Goal: Task Accomplishment & Management: Complete application form

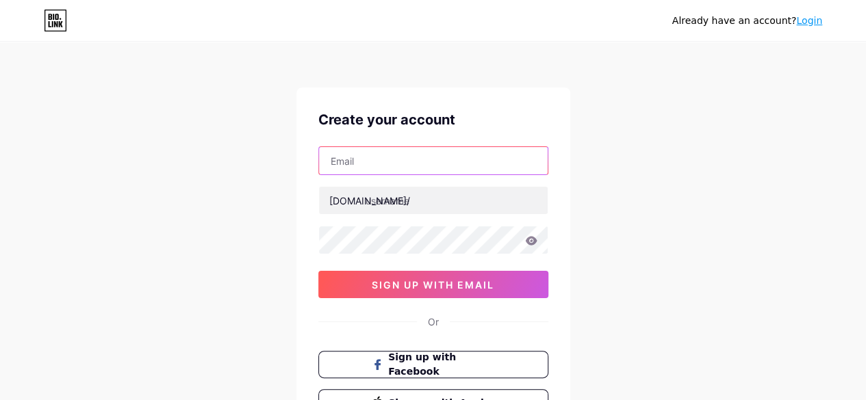
click at [441, 166] on input "text" at bounding box center [433, 160] width 229 height 27
type input "[EMAIL_ADDRESS][DOMAIN_NAME]"
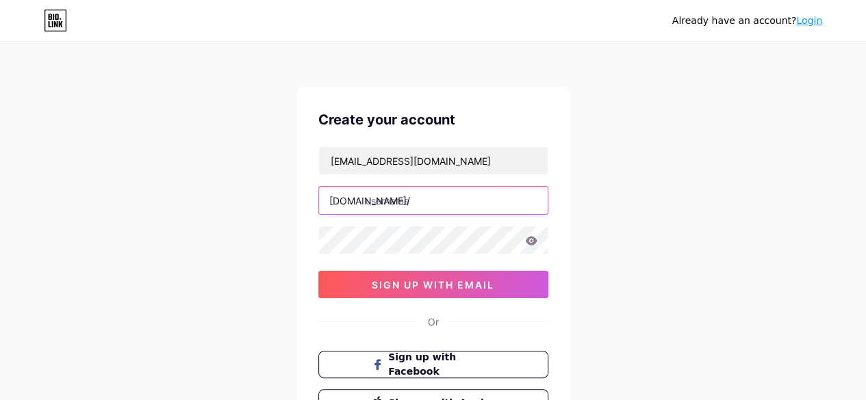
click at [394, 193] on input "text" at bounding box center [433, 200] width 229 height 27
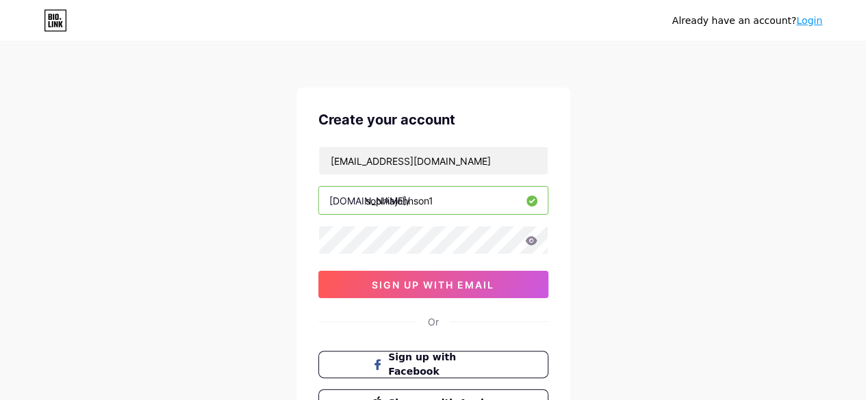
paste input "h1nta34&n@ruto1105"
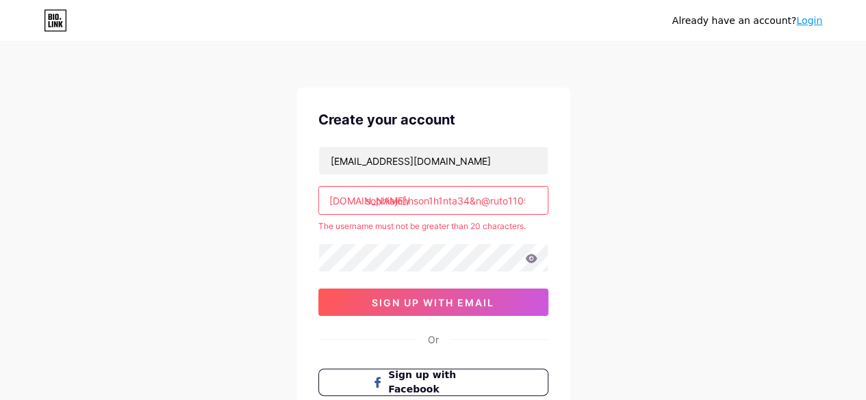
scroll to position [0, 5]
drag, startPoint x: 434, startPoint y: 201, endPoint x: 534, endPoint y: 190, distance: 100.5
click at [534, 190] on input "sophiajohnson1h1nta34&n@ruto1105" at bounding box center [433, 200] width 229 height 27
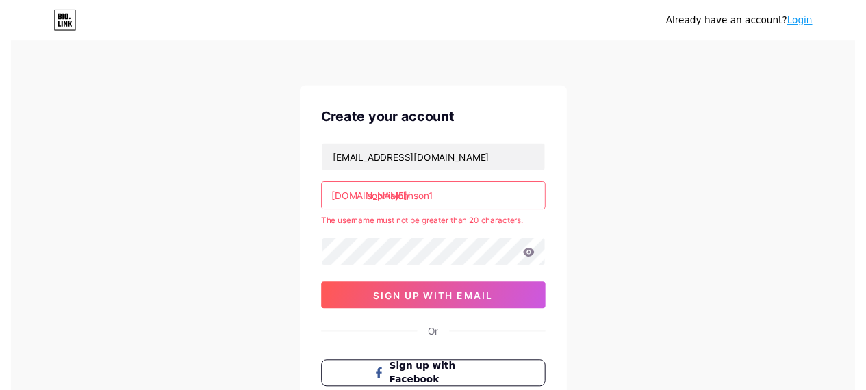
scroll to position [0, 0]
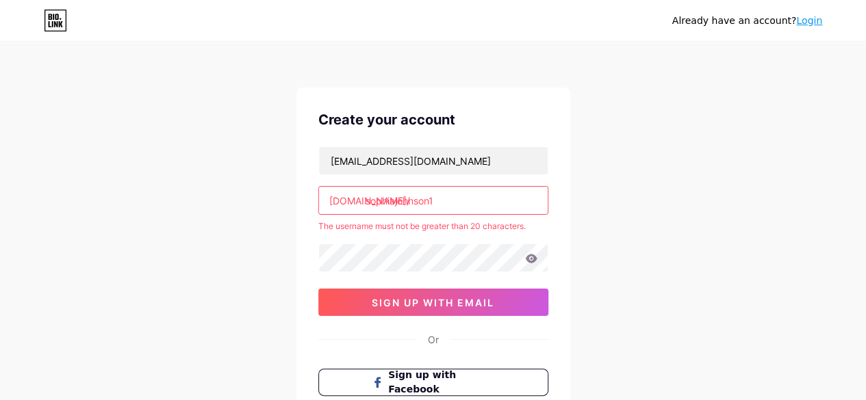
type input "sophiajohnson1"
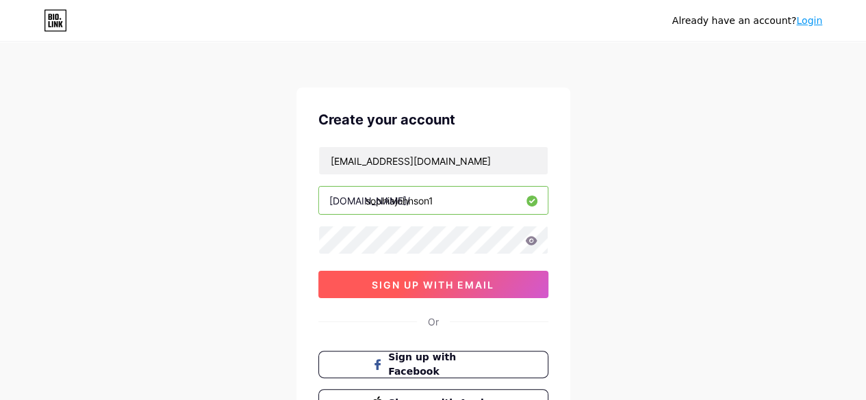
click at [448, 280] on span "sign up with email" at bounding box center [433, 285] width 123 height 12
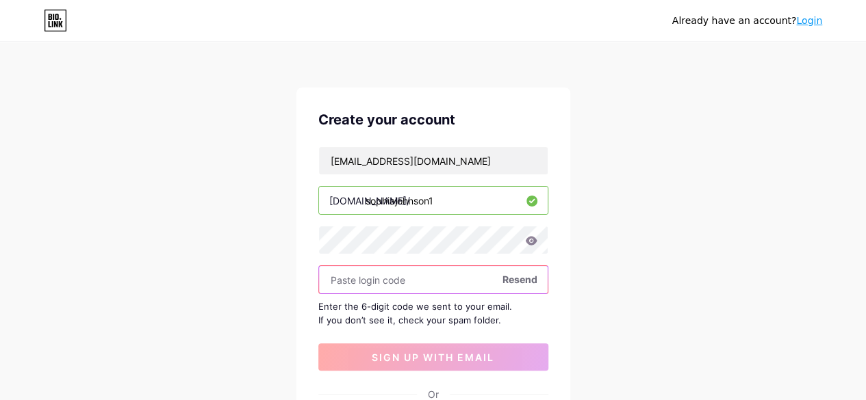
paste input "449018"
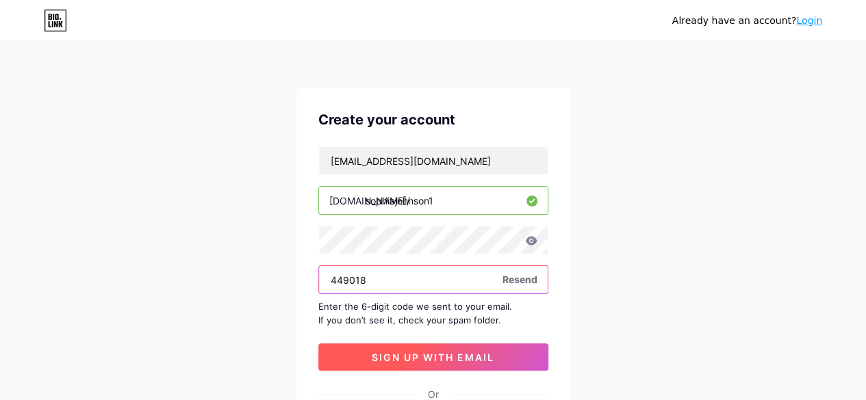
type input "449018"
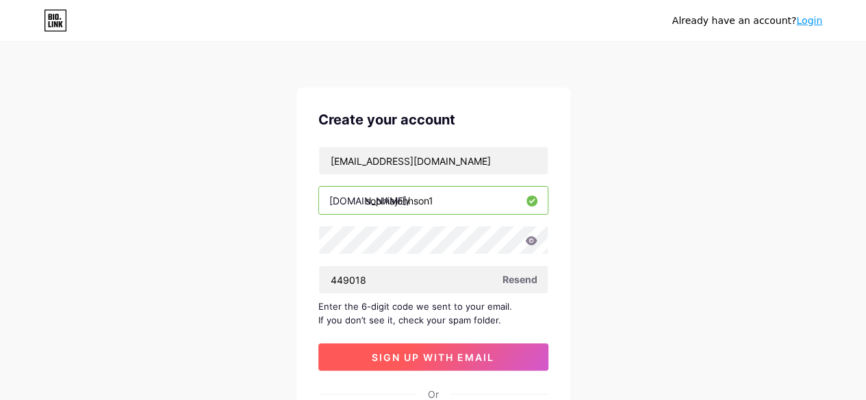
click at [397, 352] on span "sign up with email" at bounding box center [433, 358] width 123 height 12
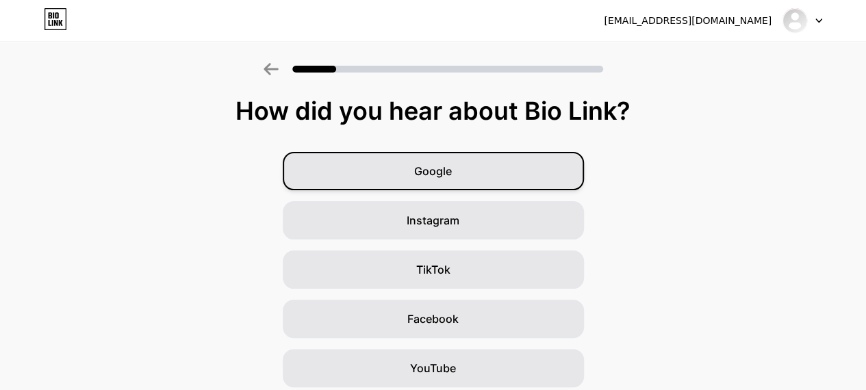
click at [476, 175] on div "Google" at bounding box center [433, 171] width 301 height 38
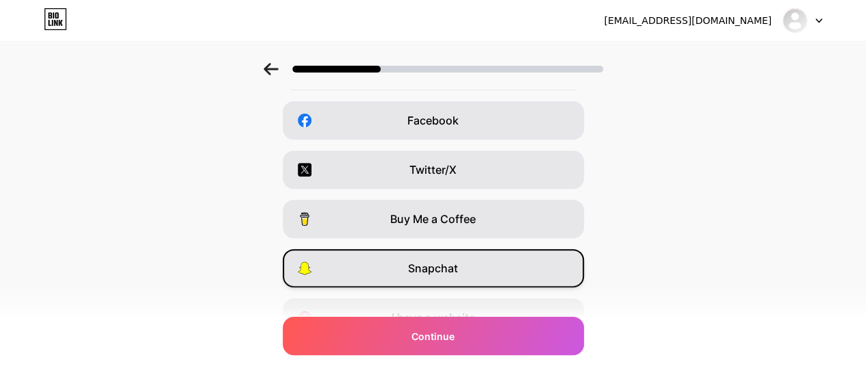
scroll to position [268, 0]
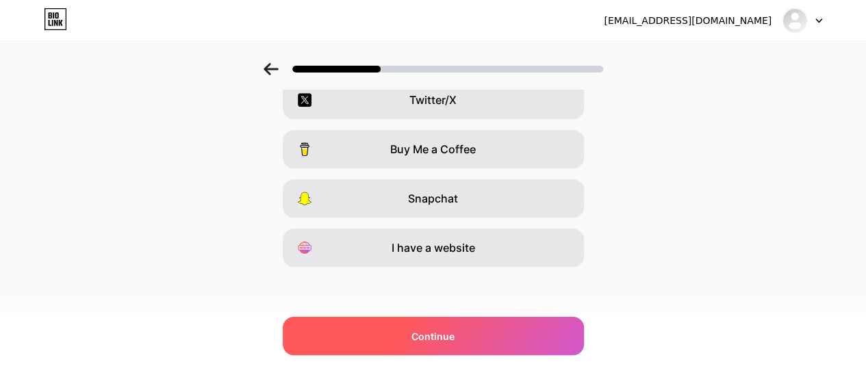
click at [453, 339] on span "Continue" at bounding box center [432, 336] width 43 height 14
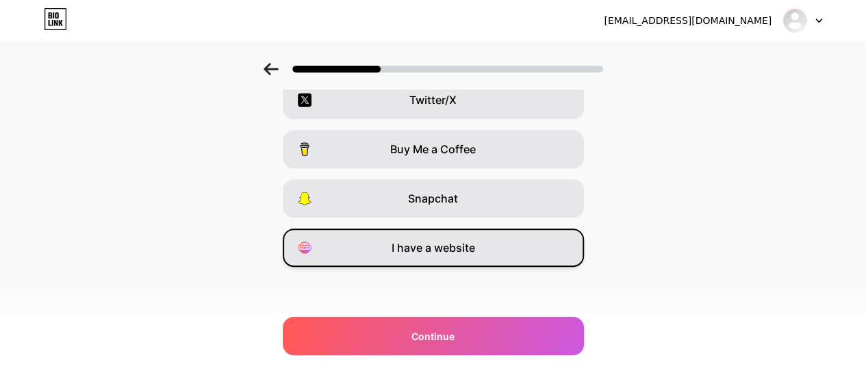
click at [431, 235] on div "I have a website" at bounding box center [433, 248] width 301 height 38
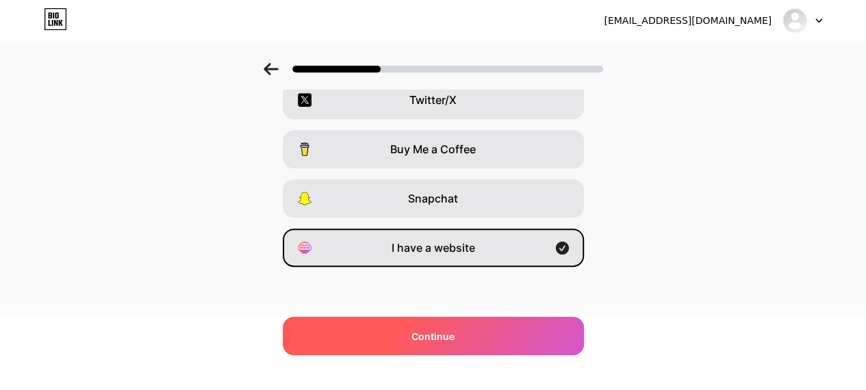
click at [435, 344] on div "Continue" at bounding box center [433, 336] width 301 height 38
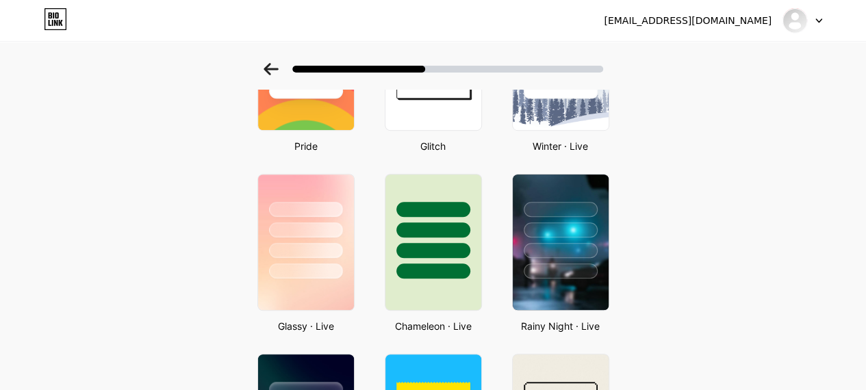
scroll to position [345, 0]
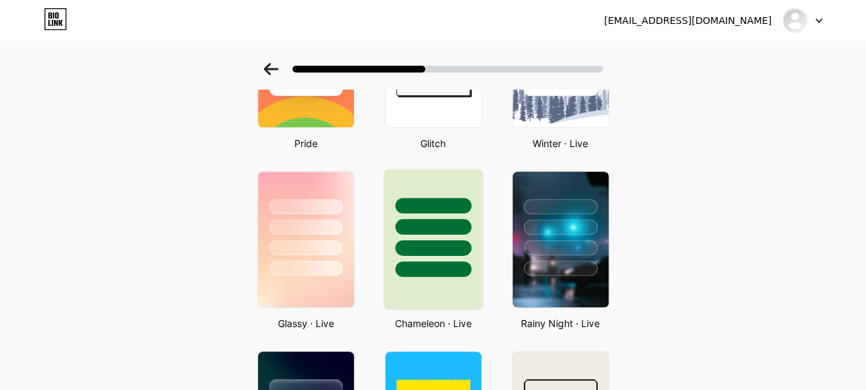
click at [435, 264] on div at bounding box center [433, 270] width 76 height 16
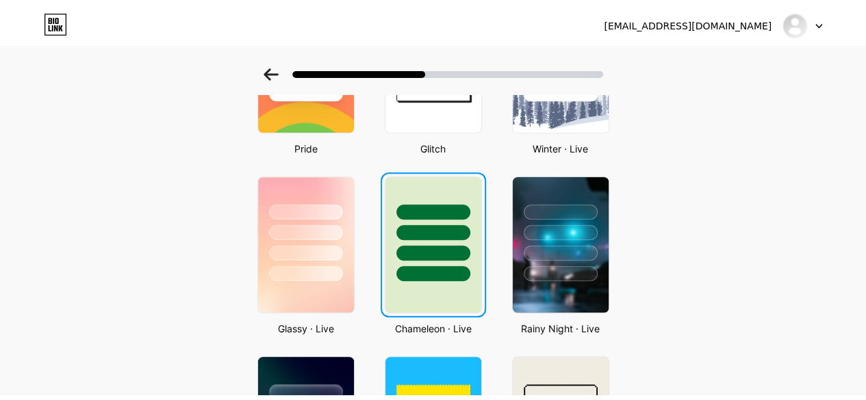
scroll to position [0, 0]
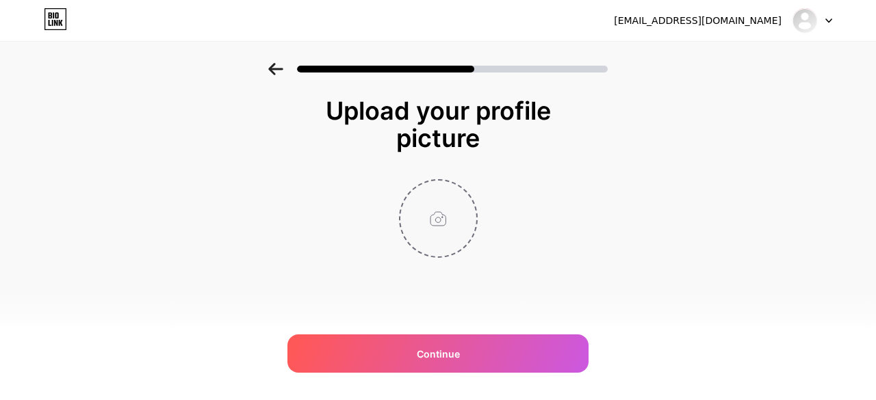
click at [441, 217] on input "file" at bounding box center [438, 219] width 76 height 76
type input "C:\fakepath\pinterest profile photo.jpg"
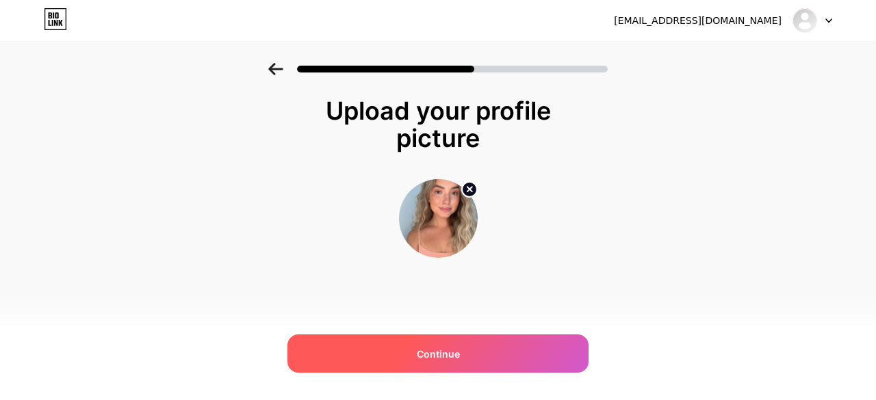
click at [431, 347] on span "Continue" at bounding box center [438, 354] width 43 height 14
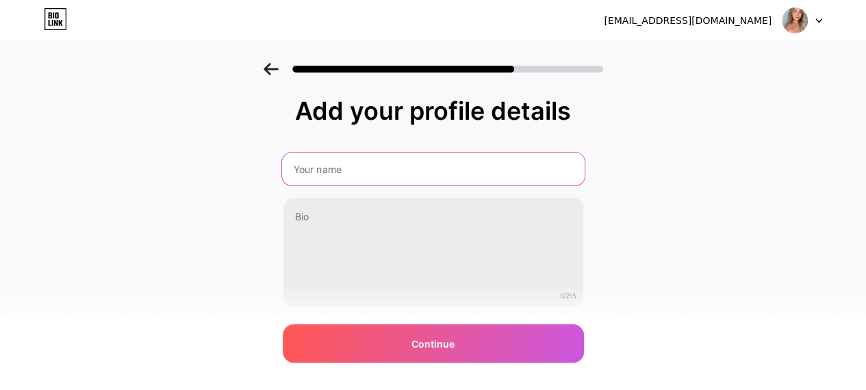
click at [368, 173] on input "text" at bounding box center [432, 169] width 303 height 33
type input "[PERSON_NAME]"
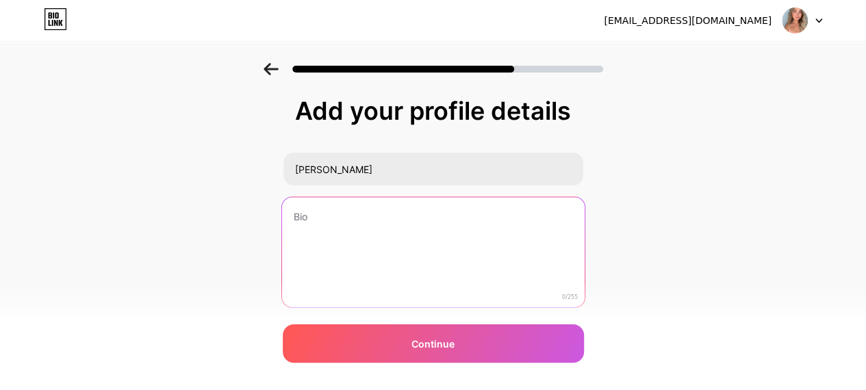
click at [344, 216] on textarea at bounding box center [432, 253] width 303 height 112
paste textarea "Forex analyst with expertise in market structure, price action, and trading sig…"
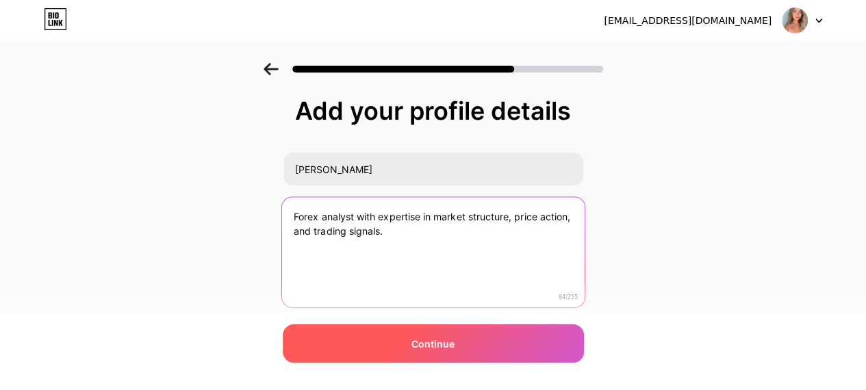
type textarea "Forex analyst with expertise in market structure, price action, and trading sig…"
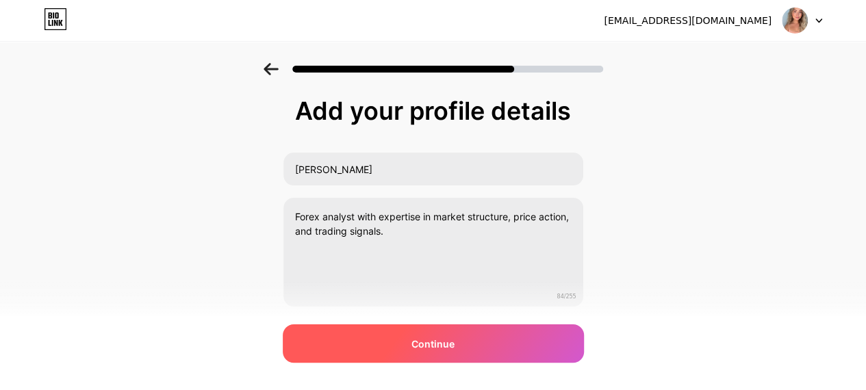
click at [422, 351] on span "Continue" at bounding box center [432, 344] width 43 height 14
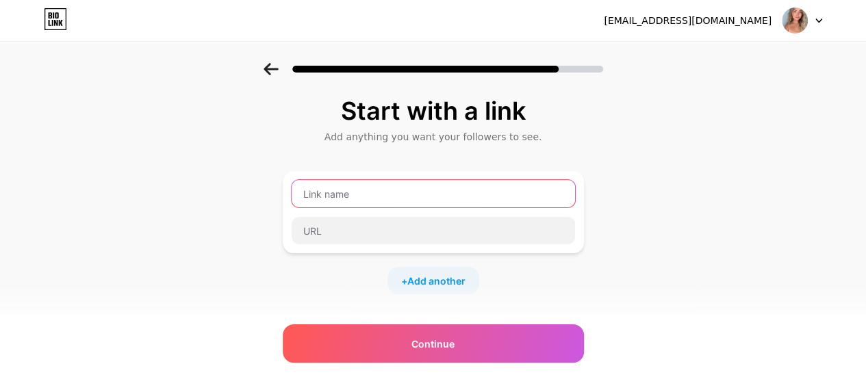
click at [391, 196] on input "text" at bounding box center [433, 193] width 283 height 27
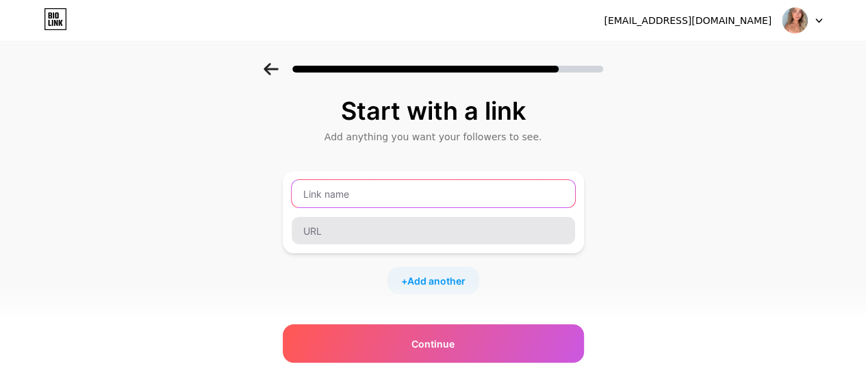
paste input "best oil stocks"
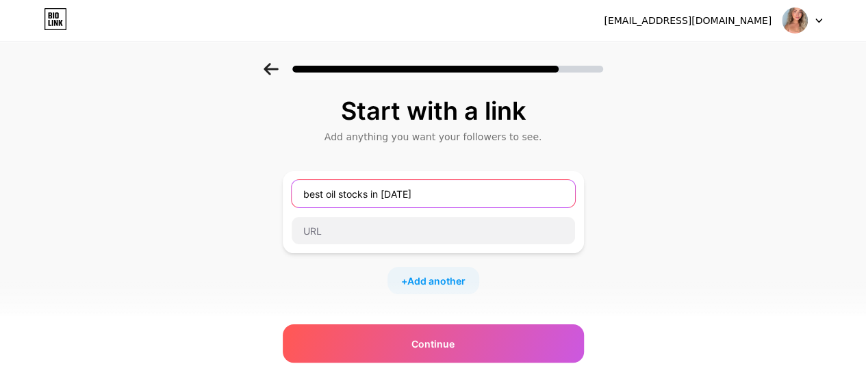
click at [306, 198] on input "best oil stocks in [DATE]" at bounding box center [433, 193] width 283 height 27
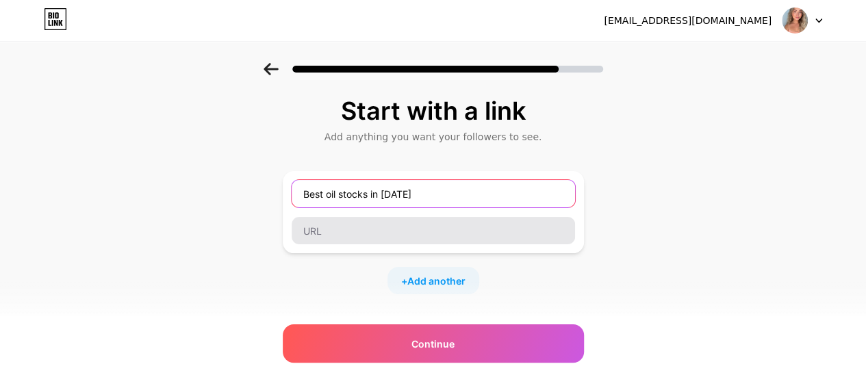
type input "Best oil stocks in [DATE]"
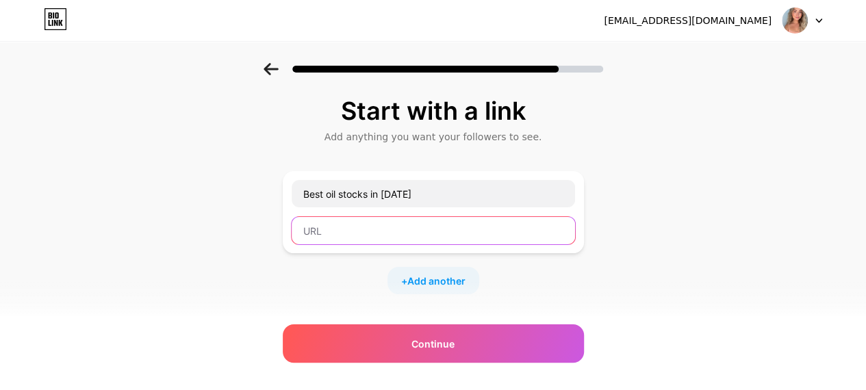
click at [313, 224] on input "text" at bounding box center [433, 230] width 283 height 27
paste input "[URL][DOMAIN_NAME]"
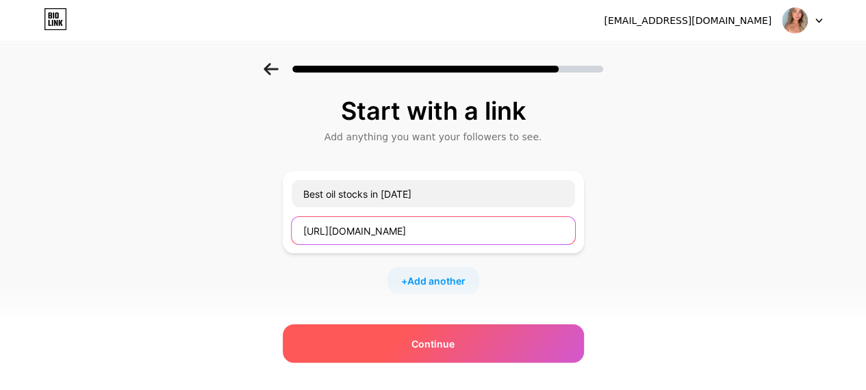
type input "[URL][DOMAIN_NAME]"
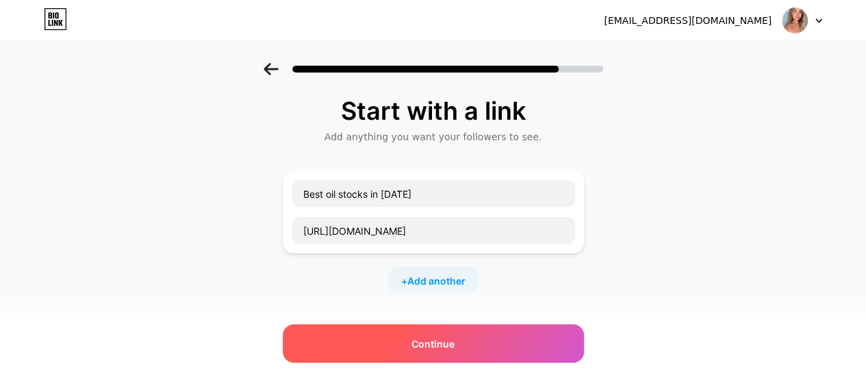
click at [415, 348] on div "Continue" at bounding box center [433, 343] width 301 height 38
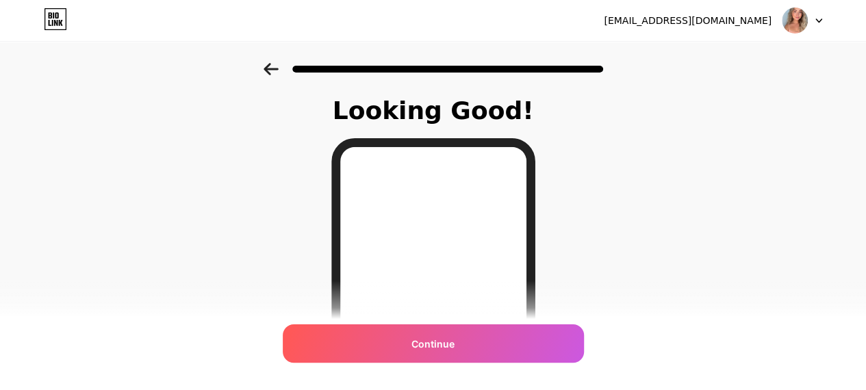
click at [415, 348] on div "Continue" at bounding box center [433, 343] width 301 height 38
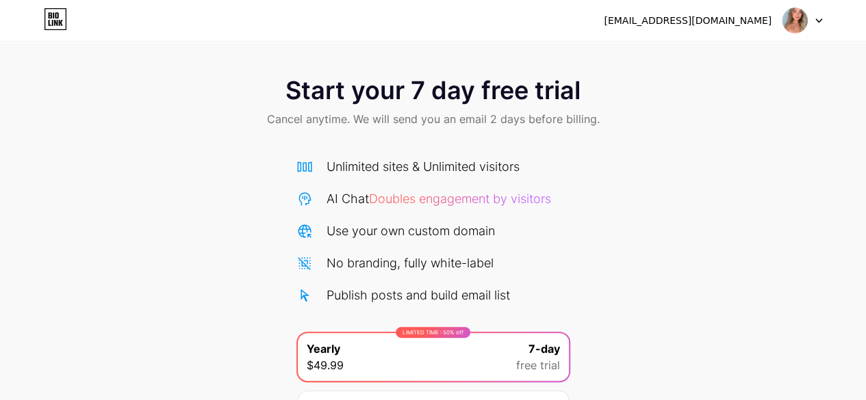
scroll to position [149, 0]
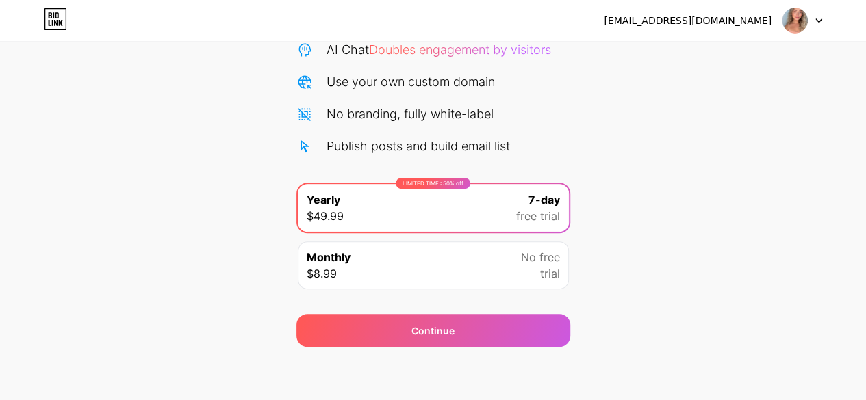
click at [252, 264] on div "Start your 7 day free trial Cancel anytime. We will send you an email 2 days be…" at bounding box center [433, 130] width 866 height 433
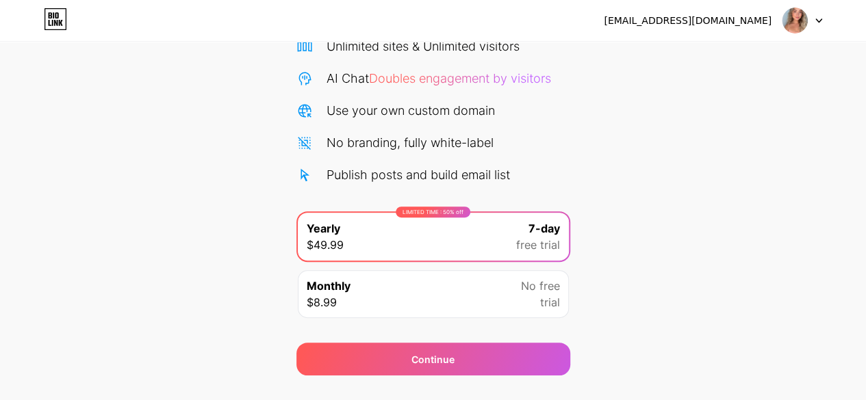
scroll to position [0, 0]
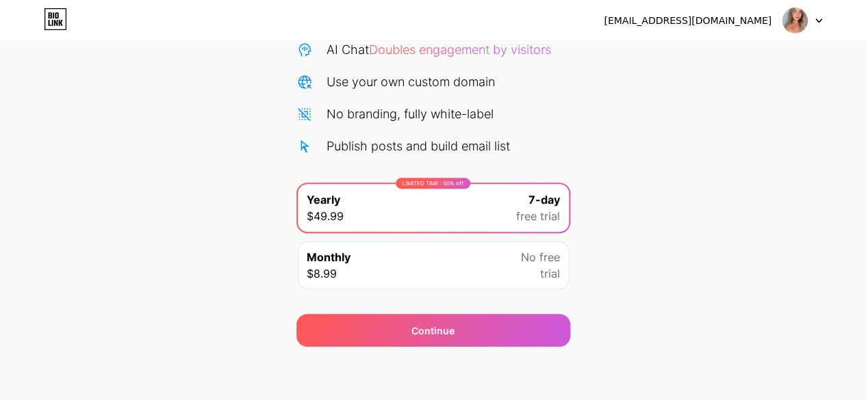
scroll to position [145, 0]
